Goal: Information Seeking & Learning: Learn about a topic

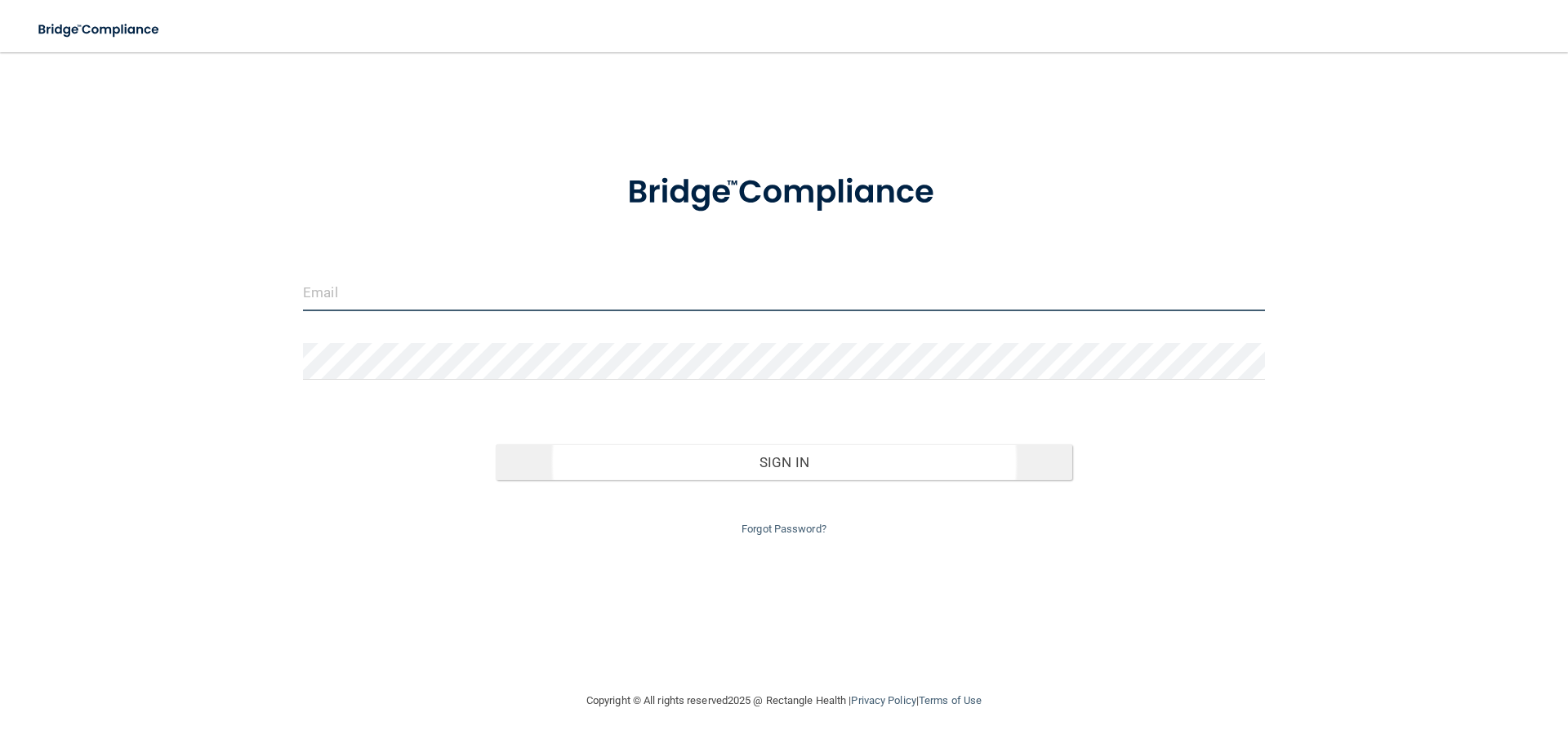
type input "[EMAIL_ADDRESS][DOMAIN_NAME]"
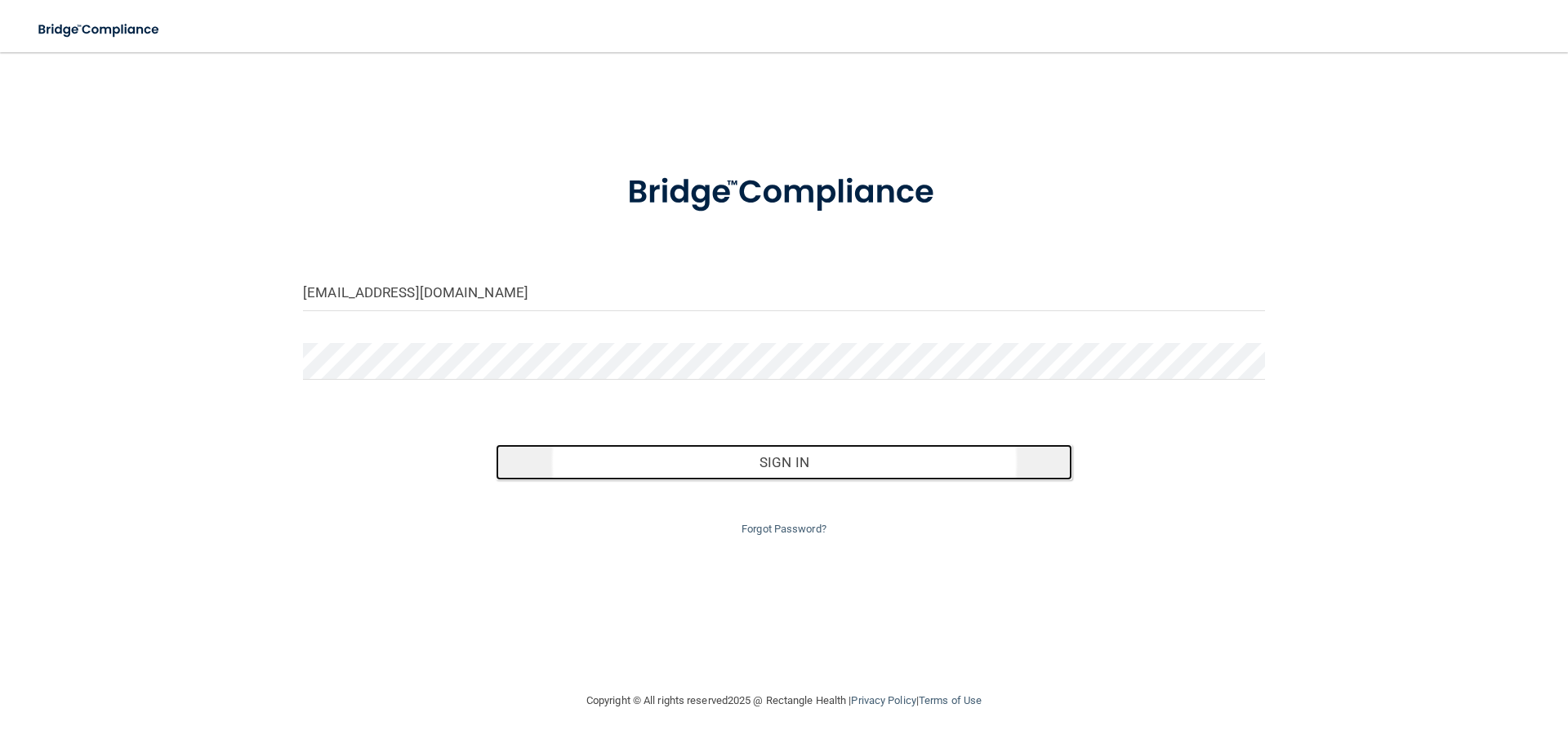
click at [812, 474] on button "Sign In" at bounding box center [784, 461] width 577 height 36
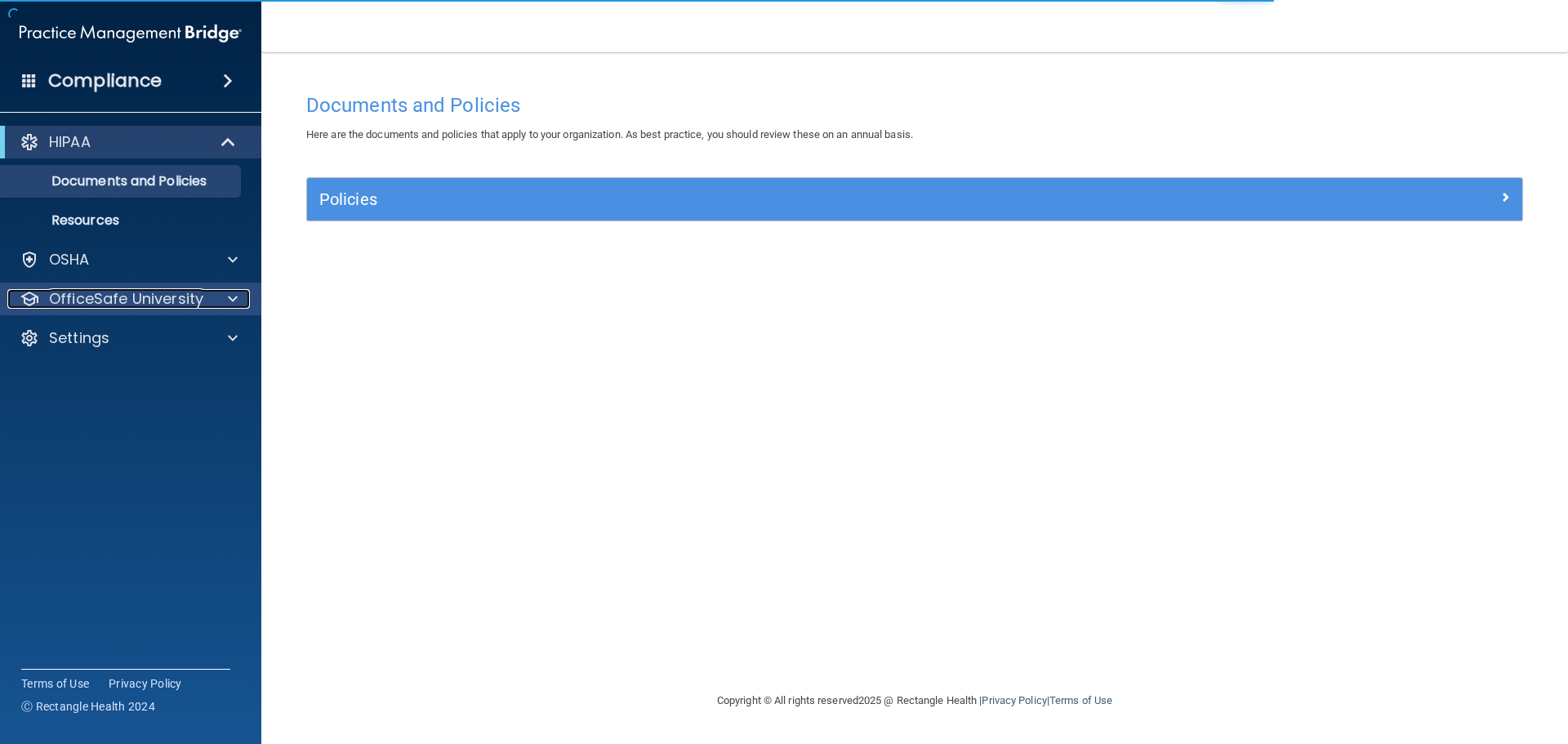
click at [130, 300] on p "OfficeSafe University" at bounding box center [126, 298] width 154 height 19
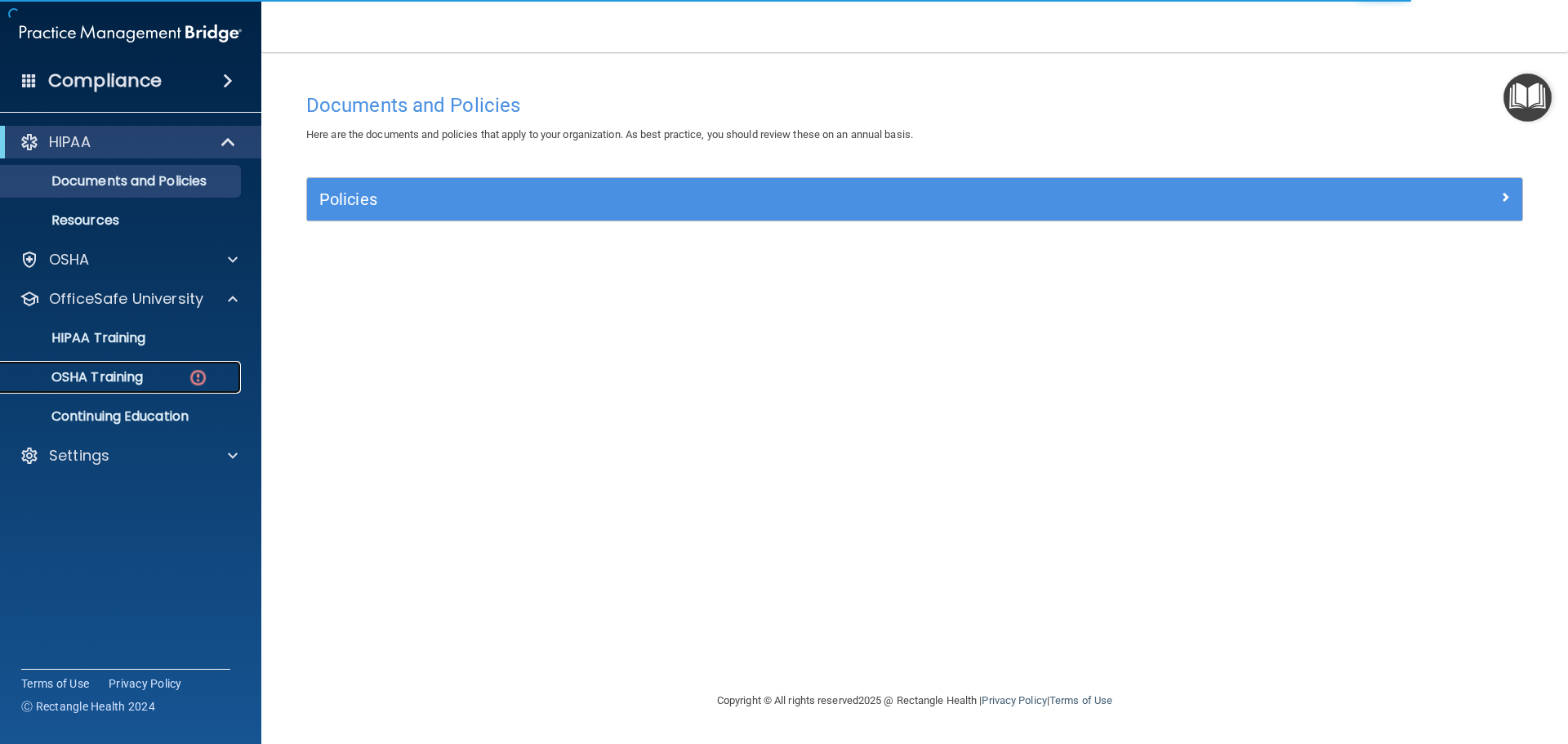
click at [149, 380] on div "OSHA Training" at bounding box center [122, 377] width 223 height 17
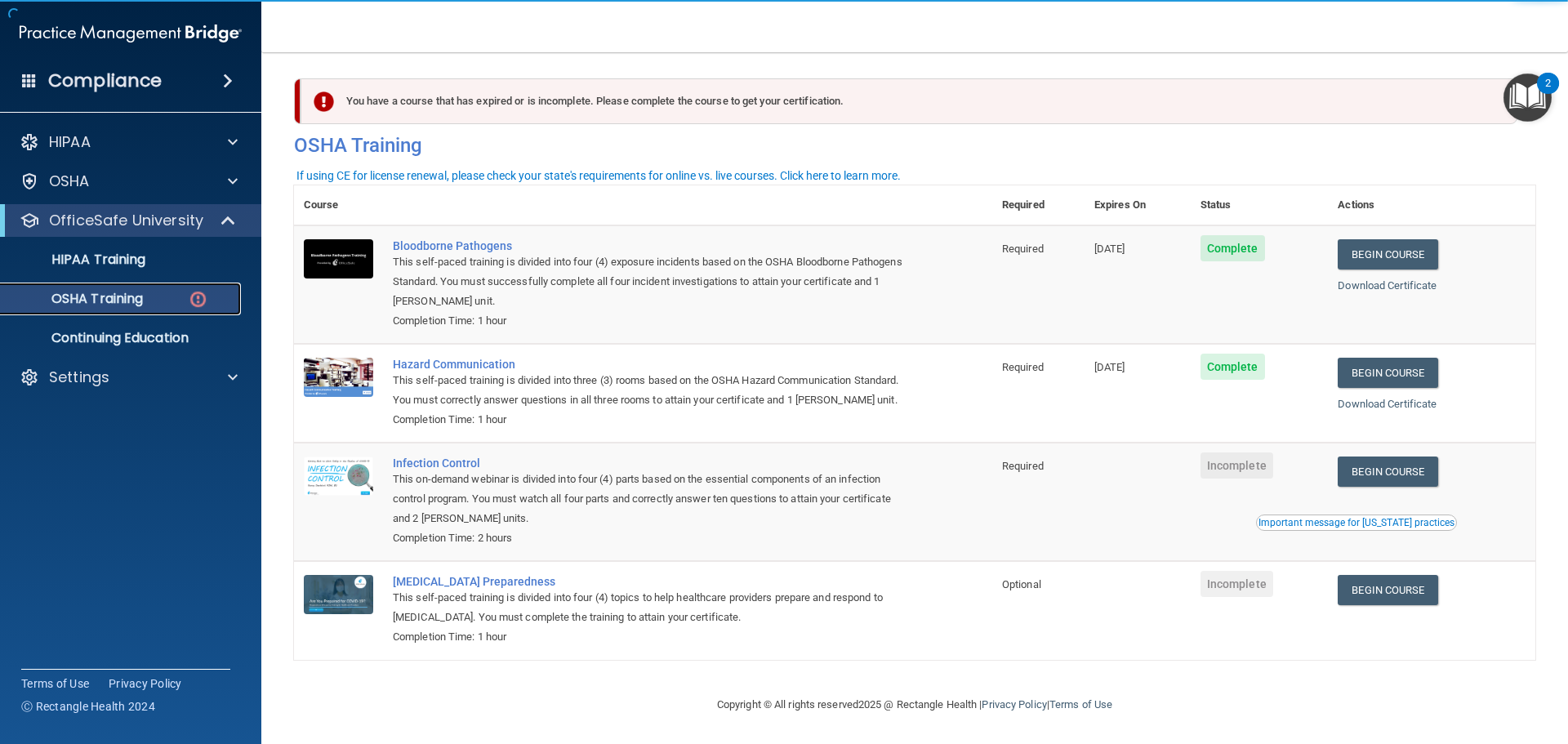
scroll to position [27, 0]
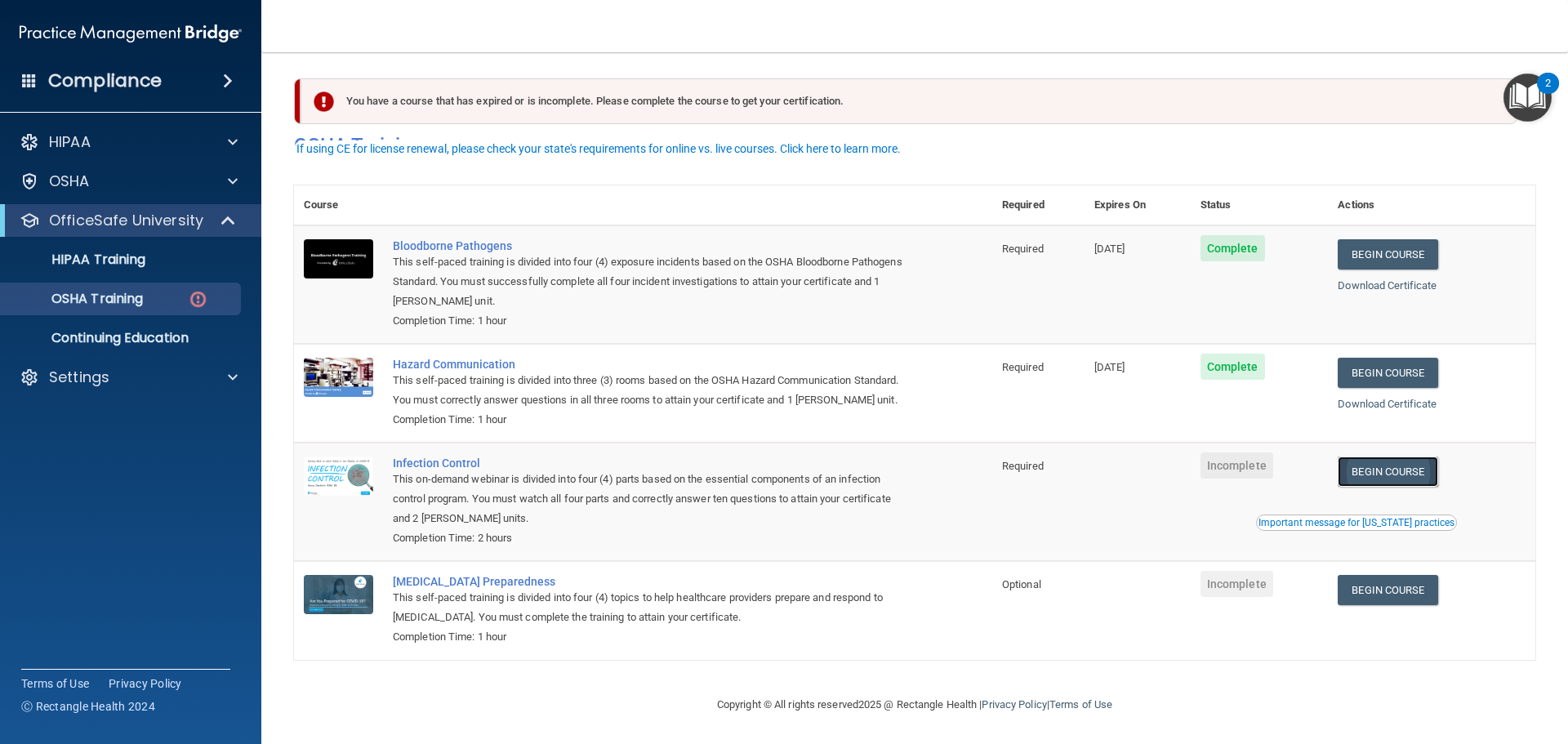
click at [1363, 464] on link "Begin Course" at bounding box center [1387, 472] width 100 height 30
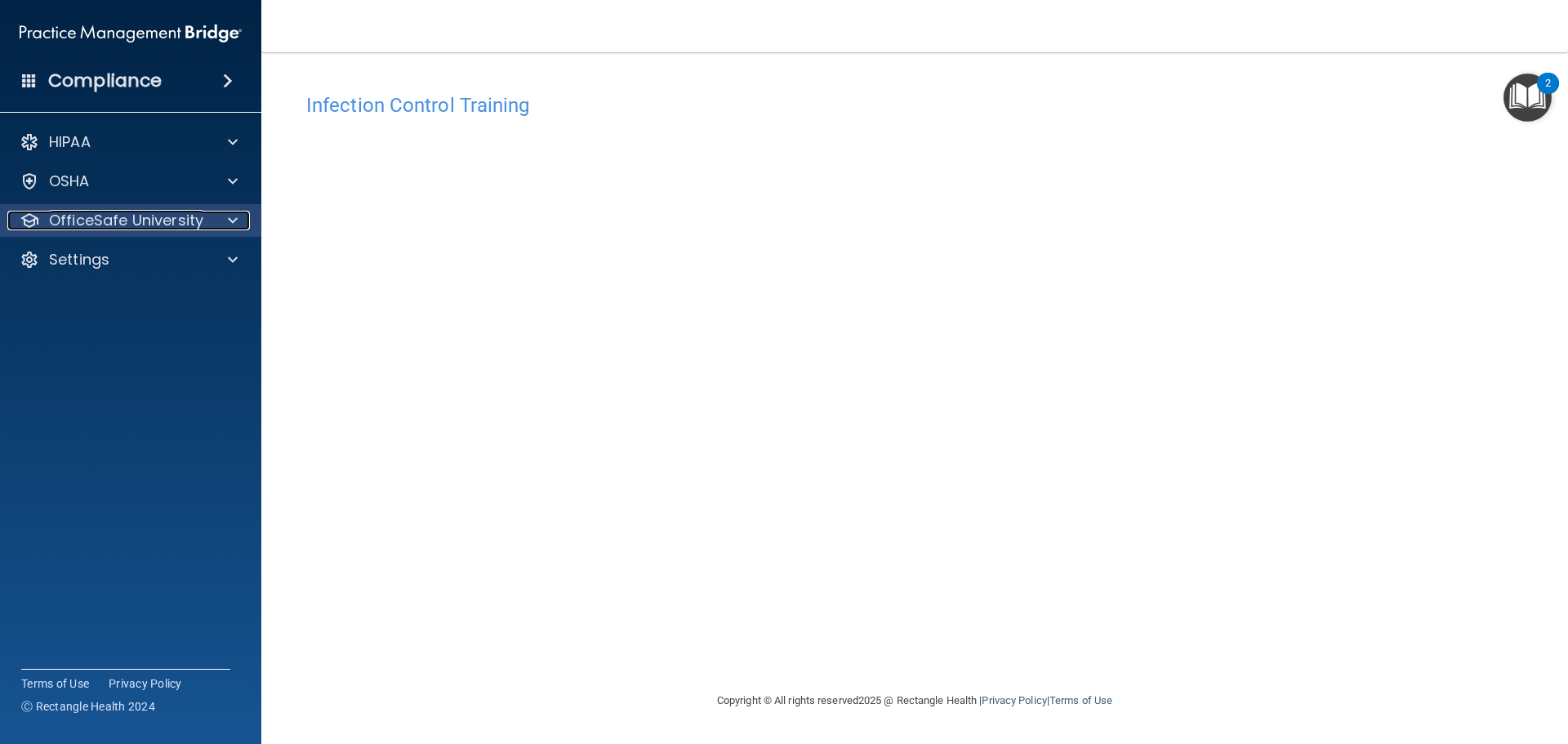
click at [107, 222] on p "OfficeSafe University" at bounding box center [126, 220] width 154 height 19
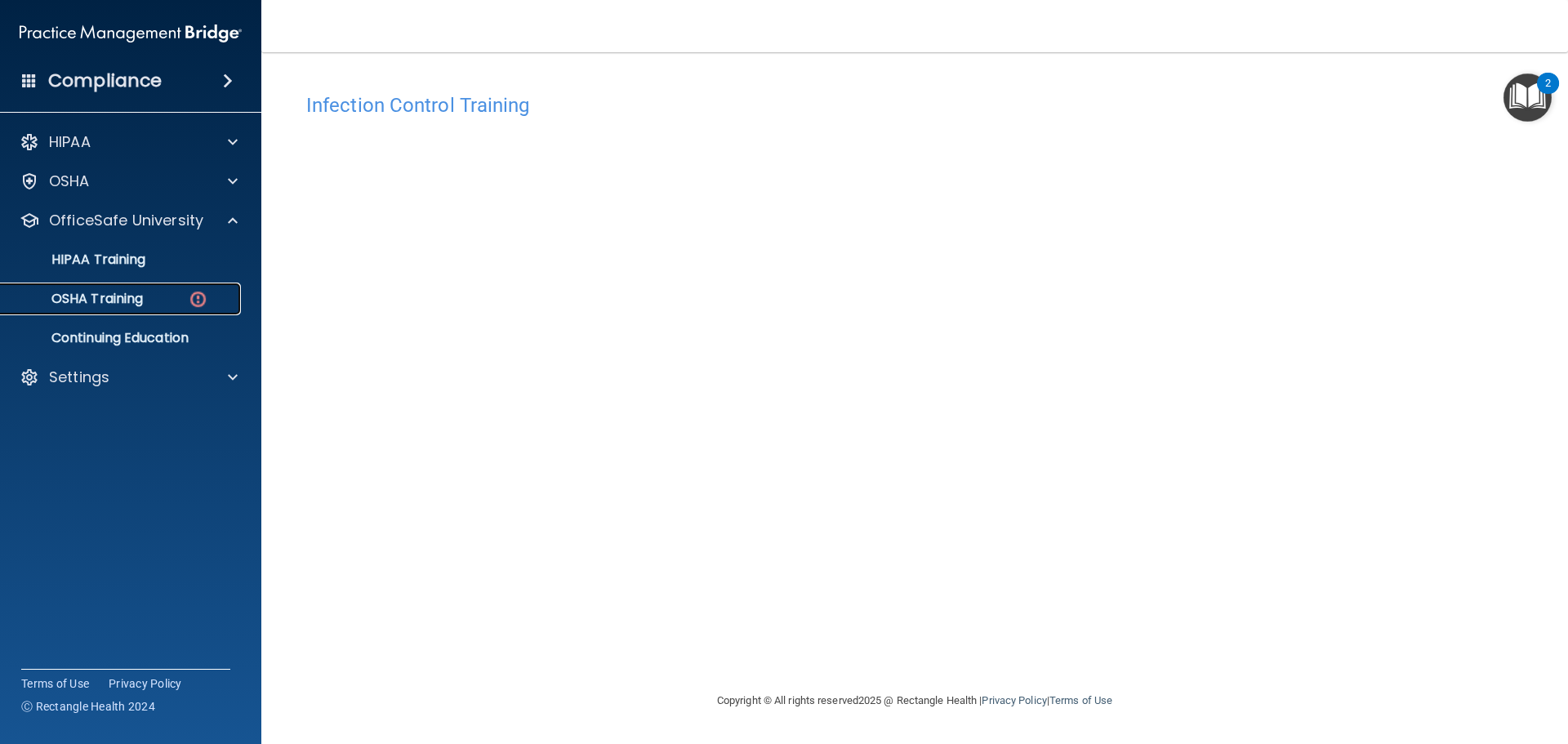
click at [166, 294] on div "OSHA Training" at bounding box center [122, 299] width 223 height 17
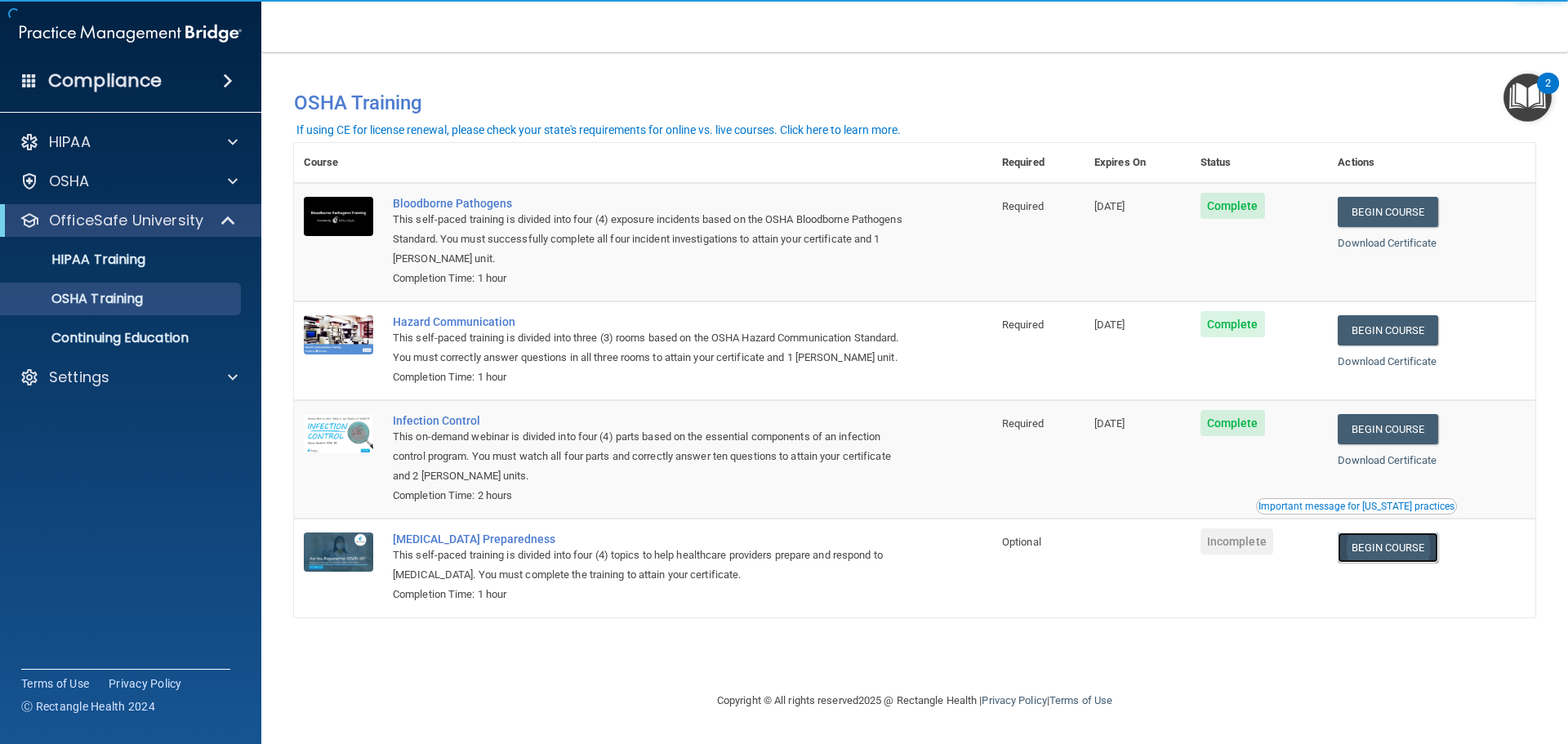
click at [1403, 556] on link "Begin Course" at bounding box center [1387, 547] width 100 height 30
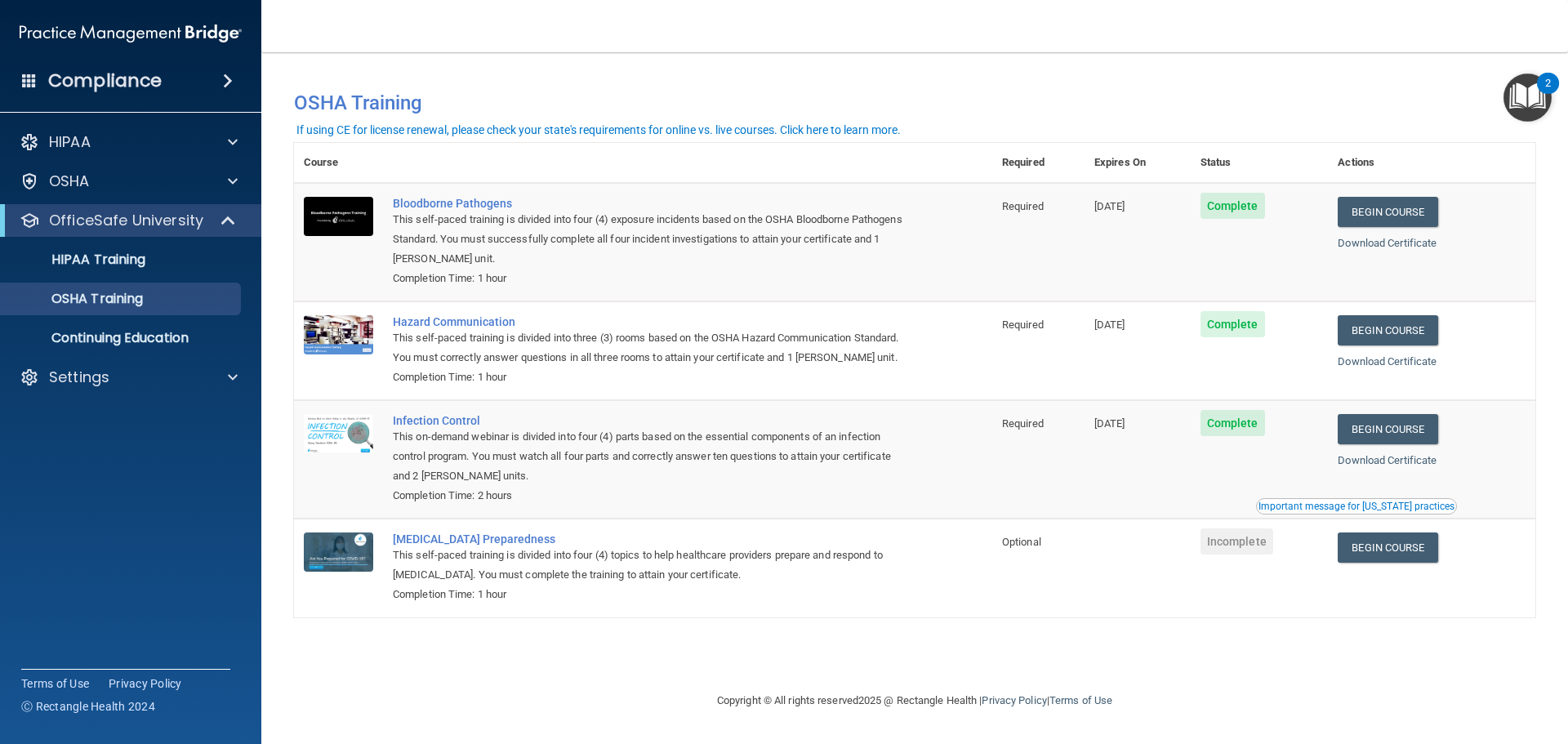
click at [1510, 105] on img "Open Resource Center, 2 new notifications" at bounding box center [1527, 97] width 49 height 49
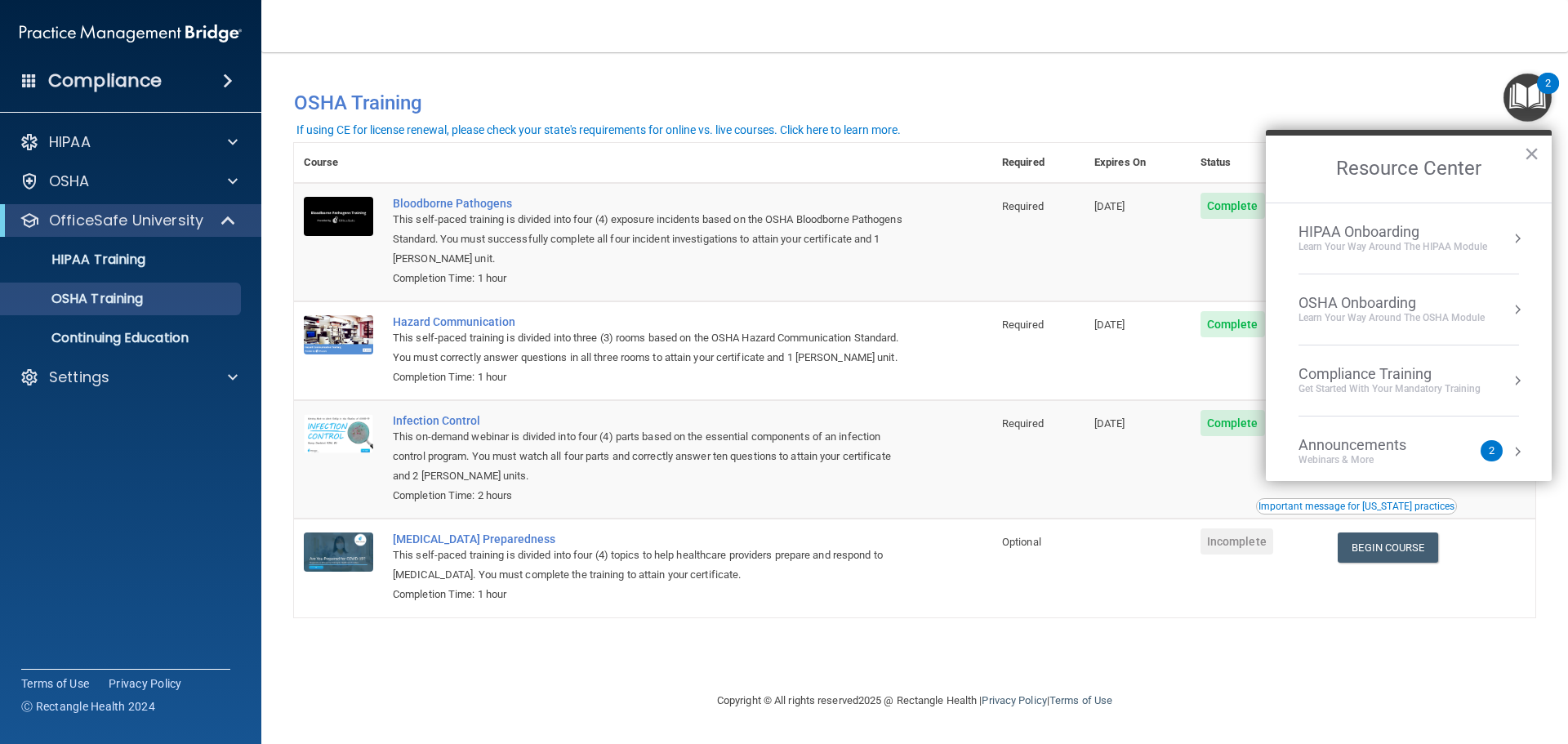
click at [1529, 145] on button "×" at bounding box center [1531, 153] width 16 height 26
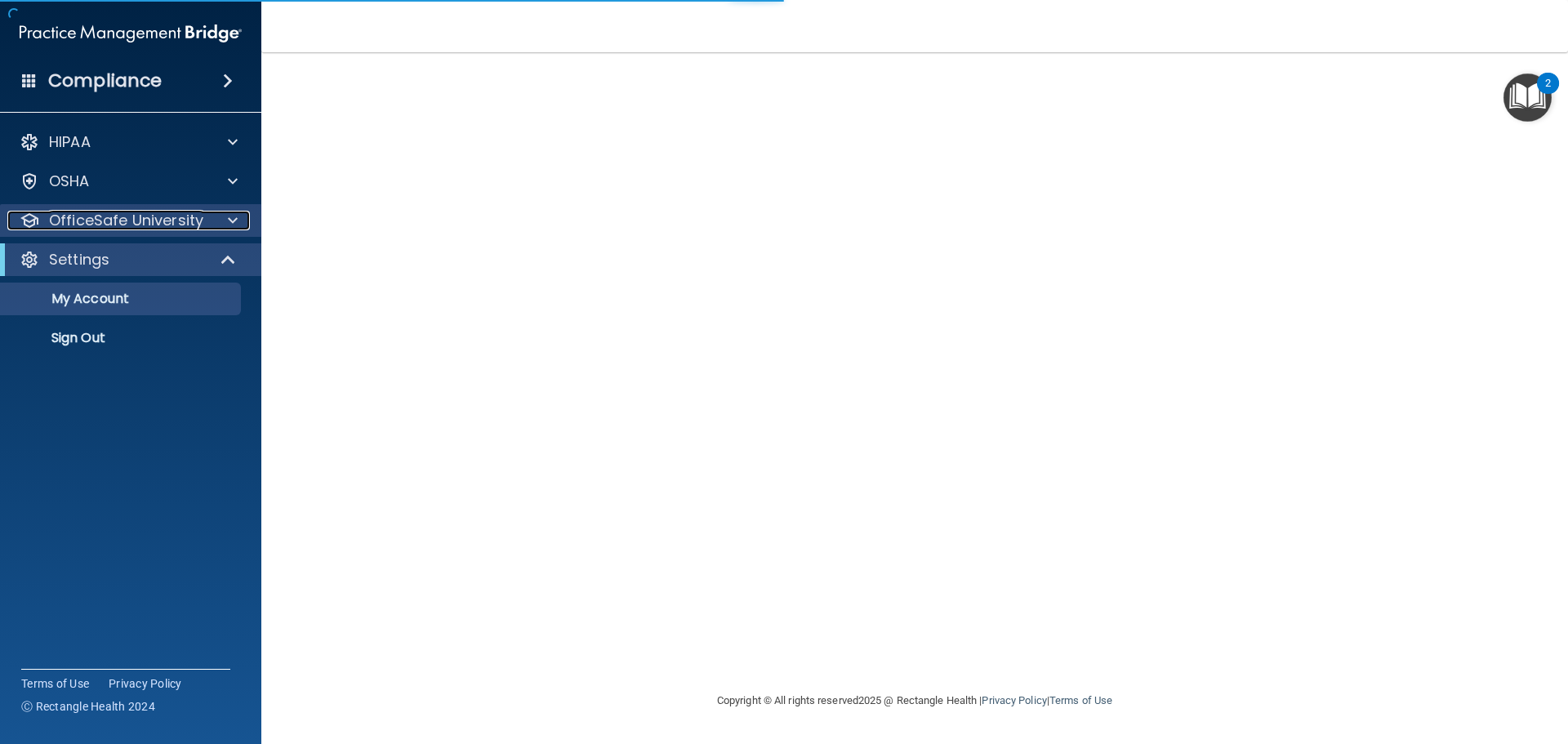
drag, startPoint x: 96, startPoint y: 214, endPoint x: 110, endPoint y: 217, distance: 14.3
click at [97, 214] on p "OfficeSafe University" at bounding box center [126, 220] width 154 height 19
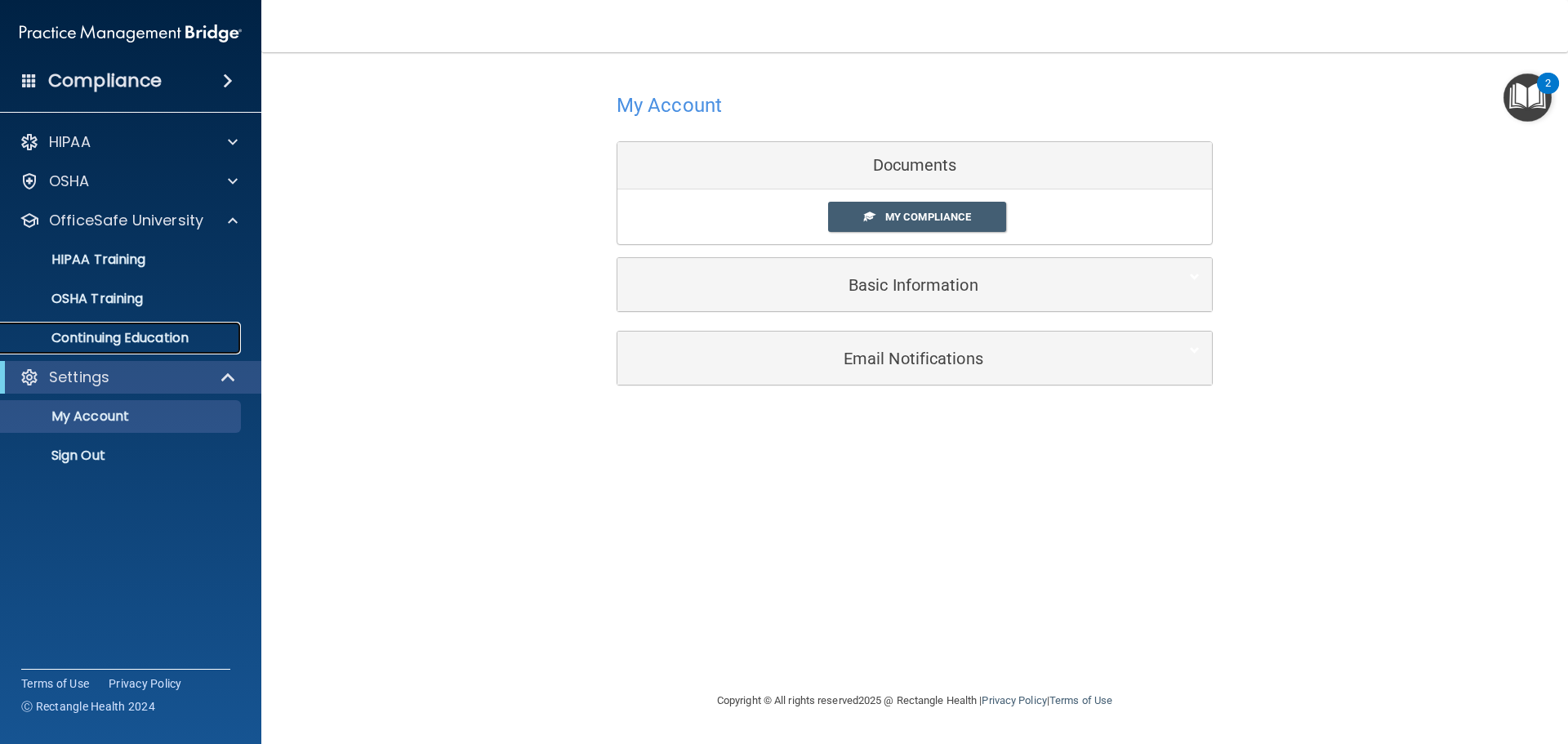
click at [101, 345] on p "Continuing Education" at bounding box center [122, 339] width 223 height 17
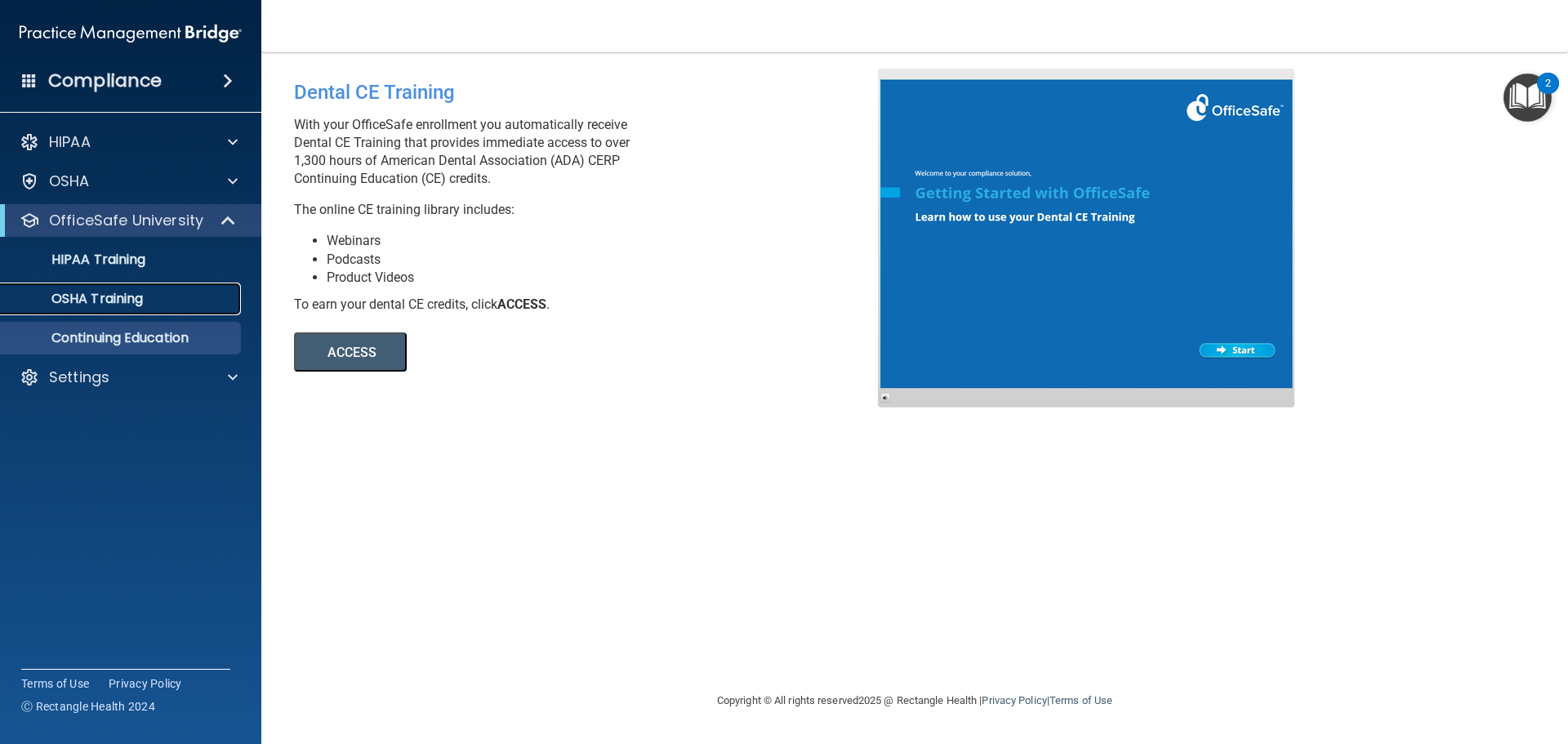
click at [169, 294] on div "OSHA Training" at bounding box center [122, 299] width 223 height 17
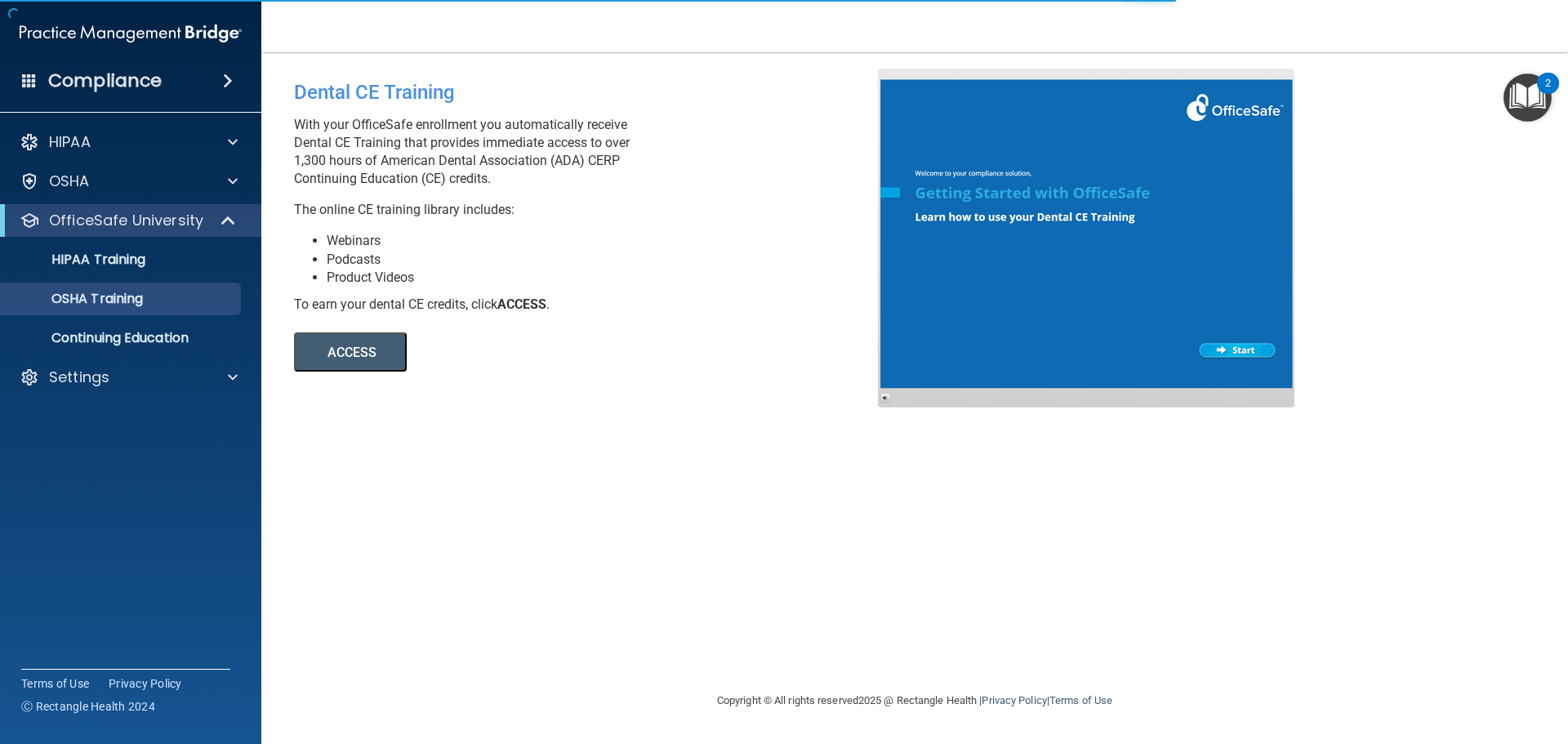
drag, startPoint x: 138, startPoint y: 357, endPoint x: 160, endPoint y: 354, distance: 22.2
click at [138, 357] on div "HIPAA Documents and Policies Report an Incident Business Associates Emergency P…" at bounding box center [131, 262] width 262 height 287
